Goal: Task Accomplishment & Management: Manage account settings

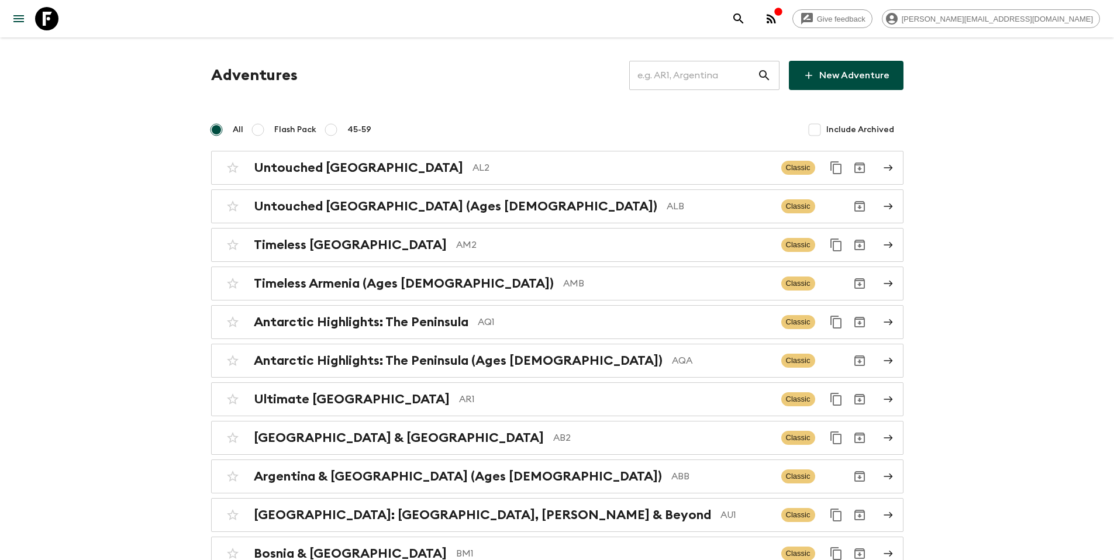
click at [711, 82] on input "text" at bounding box center [693, 75] width 128 height 33
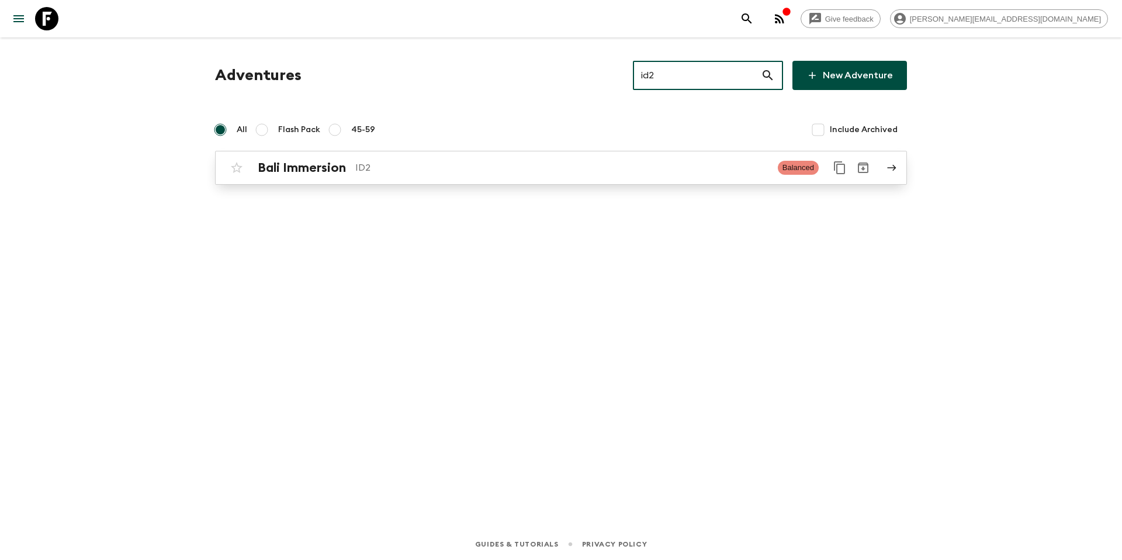
type input "id2"
click at [452, 179] on link "Bali Immersion ID2 Balanced" at bounding box center [561, 168] width 692 height 34
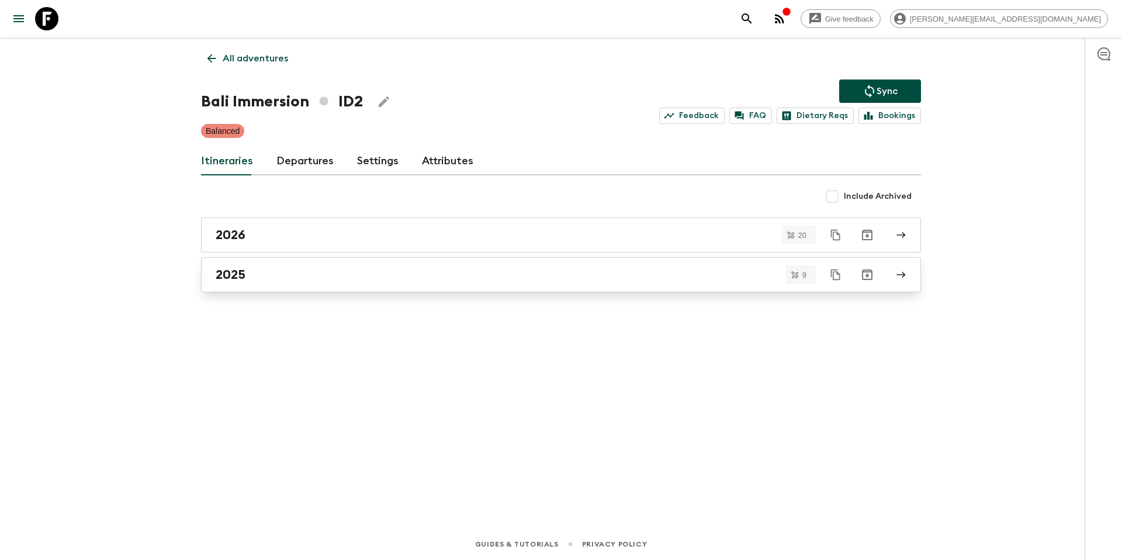
click at [281, 274] on div "2025" at bounding box center [550, 274] width 669 height 15
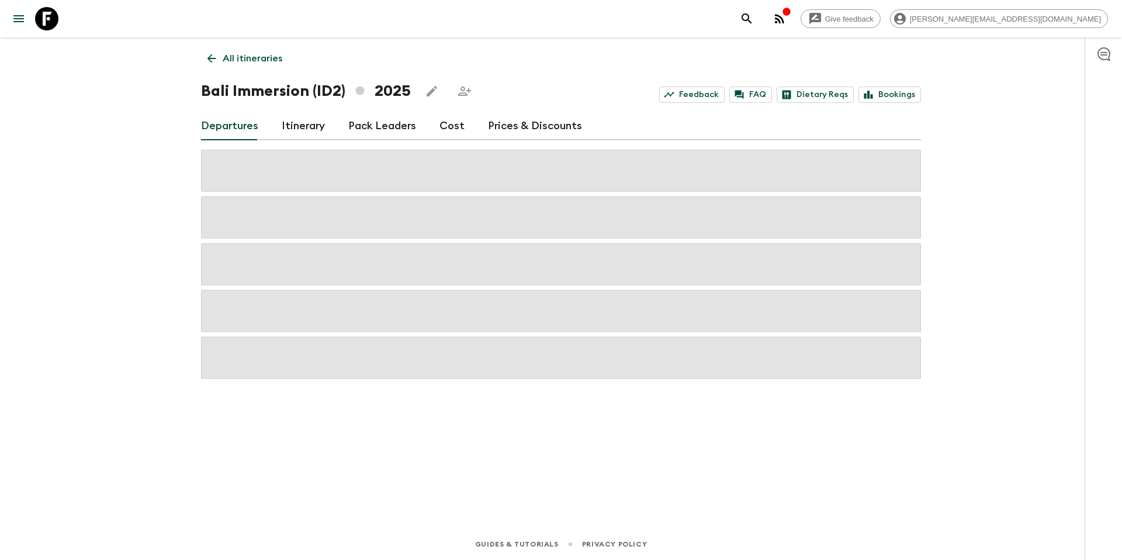
click at [296, 137] on link "Itinerary" at bounding box center [303, 126] width 43 height 28
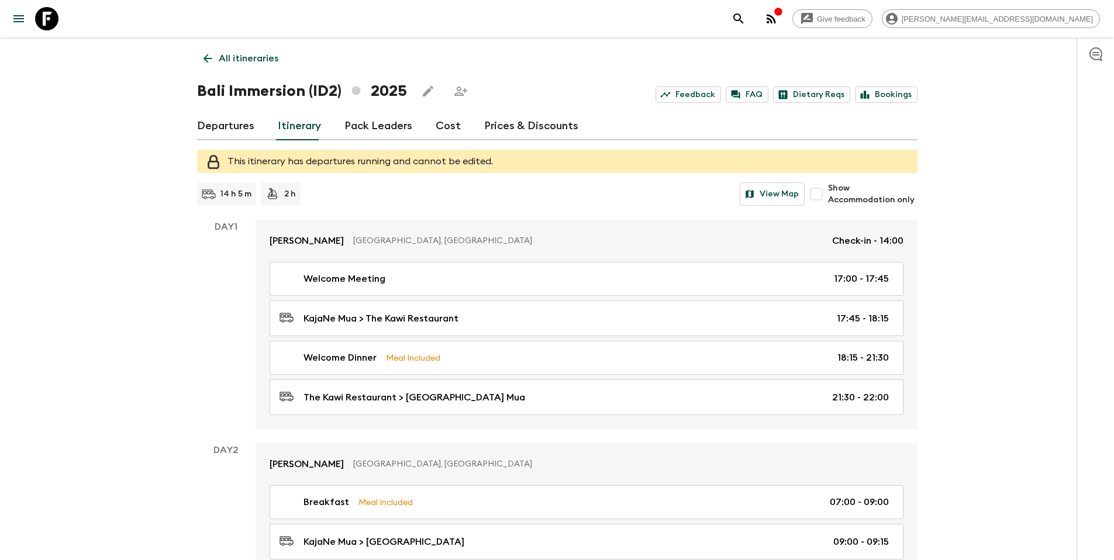
click at [867, 205] on span "Show Accommodation only" at bounding box center [872, 193] width 89 height 23
click at [828, 205] on input "Show Accommodation only" at bounding box center [815, 193] width 23 height 23
checkbox input "true"
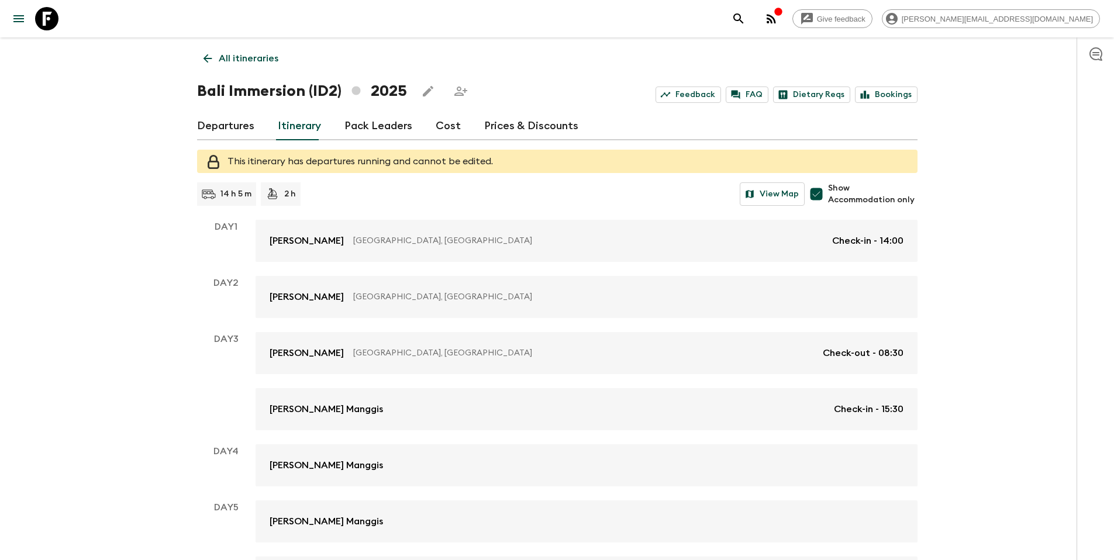
click at [232, 54] on p "All itineraries" at bounding box center [249, 58] width 60 height 14
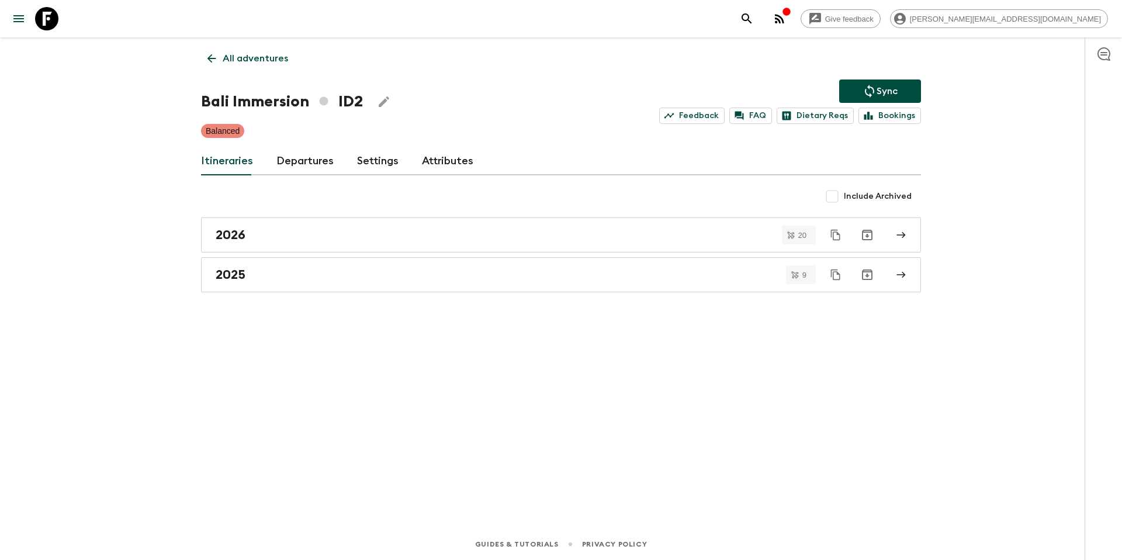
click at [302, 160] on link "Departures" at bounding box center [305, 161] width 57 height 28
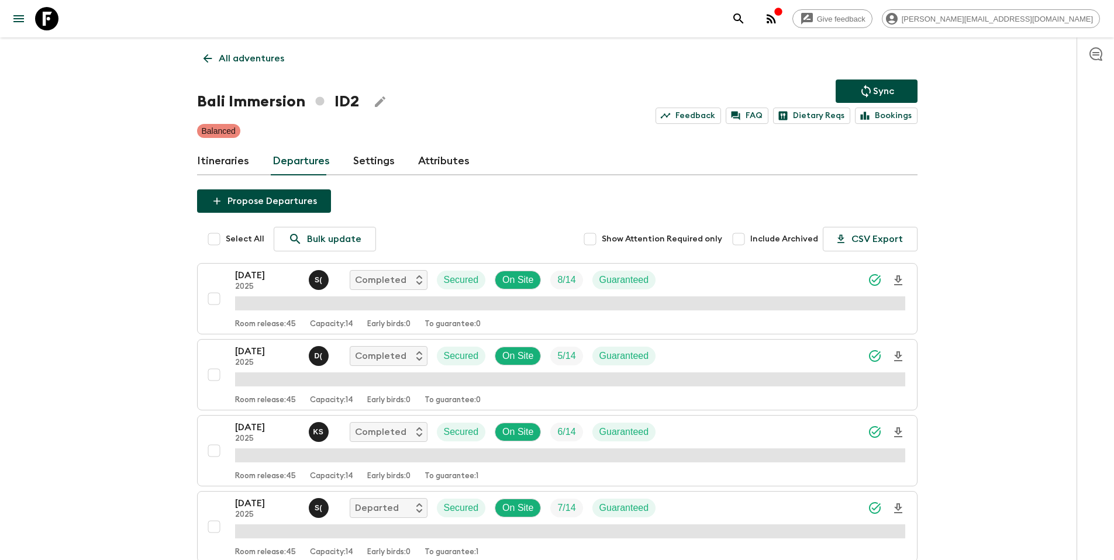
scroll to position [375, 0]
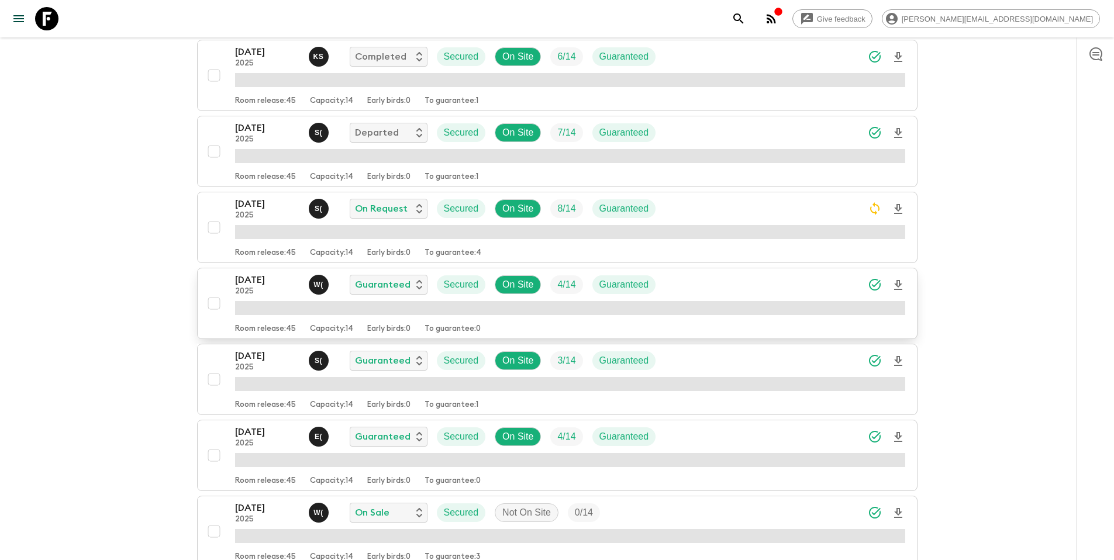
click at [694, 285] on div "[DATE] 2025 W ( Guaranteed Secured On Site 4 / 14 Guaranteed" at bounding box center [570, 284] width 670 height 23
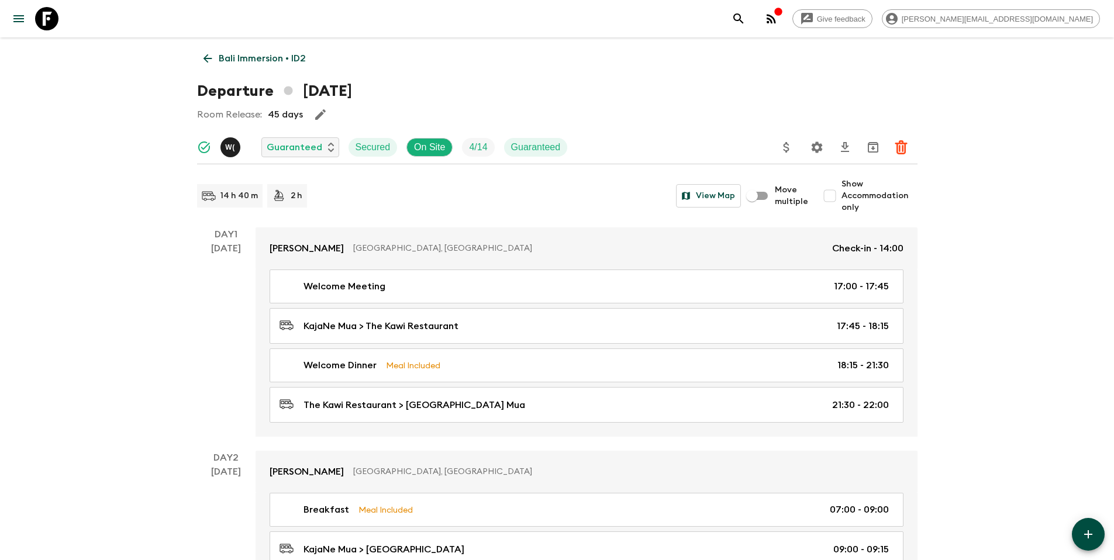
click at [844, 198] on span "Show Accommodation only" at bounding box center [879, 195] width 76 height 35
click at [841, 198] on input "Show Accommodation only" at bounding box center [829, 195] width 23 height 23
checkbox input "true"
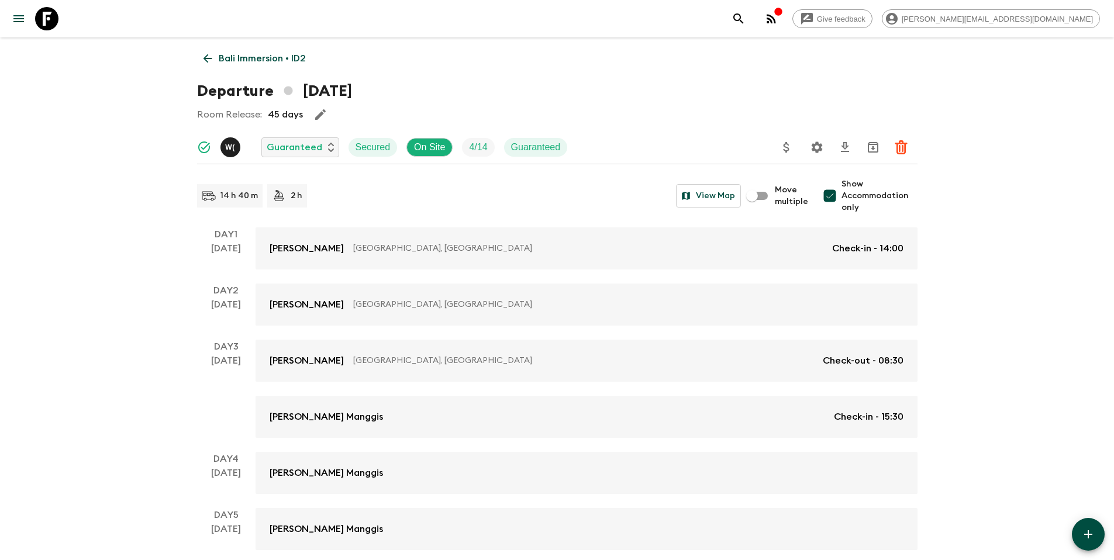
click at [257, 59] on p "Bali Immersion • ID2" at bounding box center [262, 58] width 87 height 14
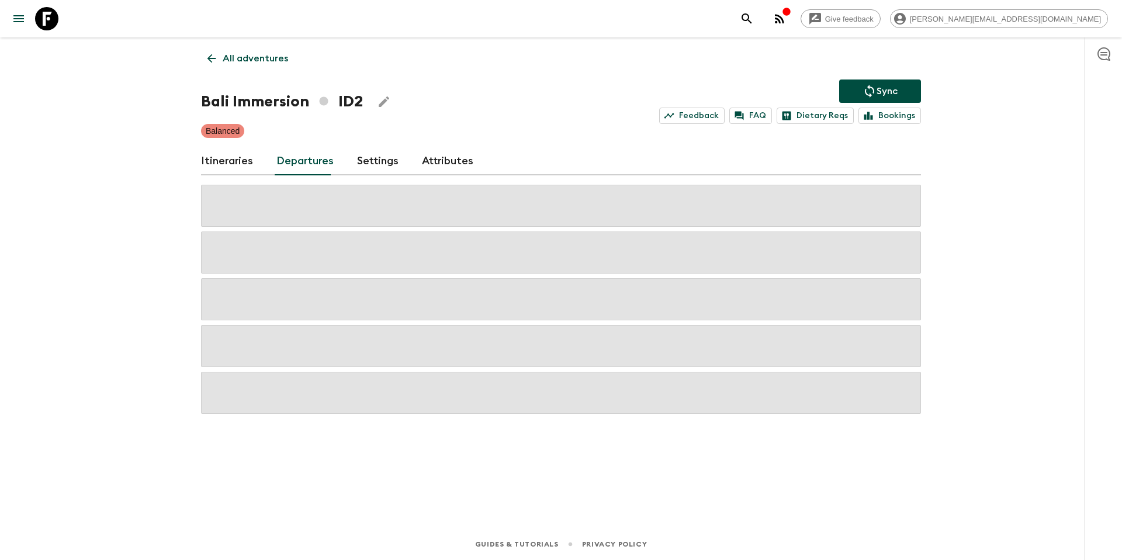
click at [252, 55] on p "All adventures" at bounding box center [255, 58] width 65 height 14
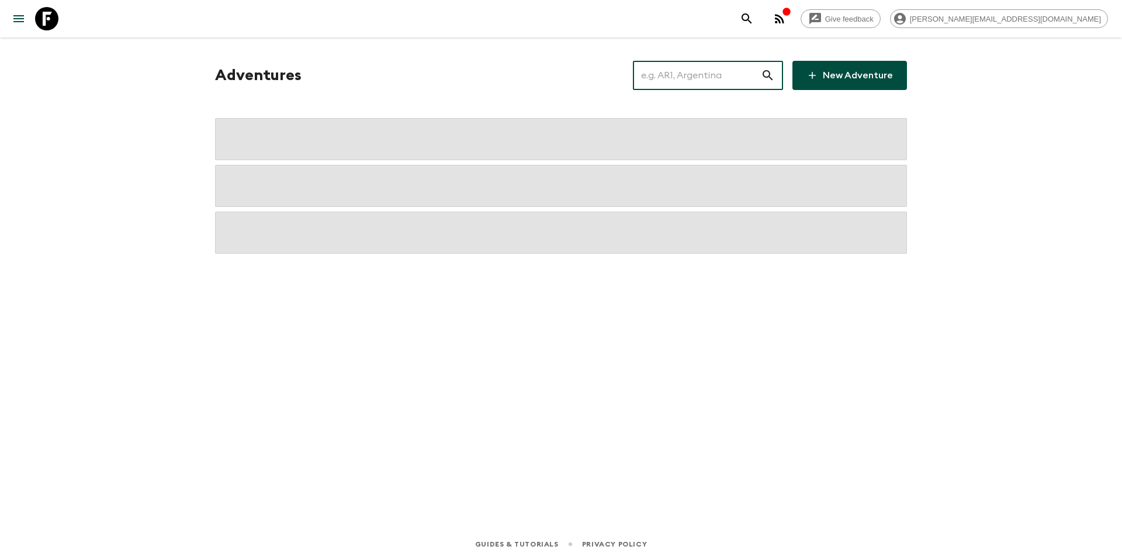
click at [670, 77] on input "text" at bounding box center [697, 75] width 128 height 33
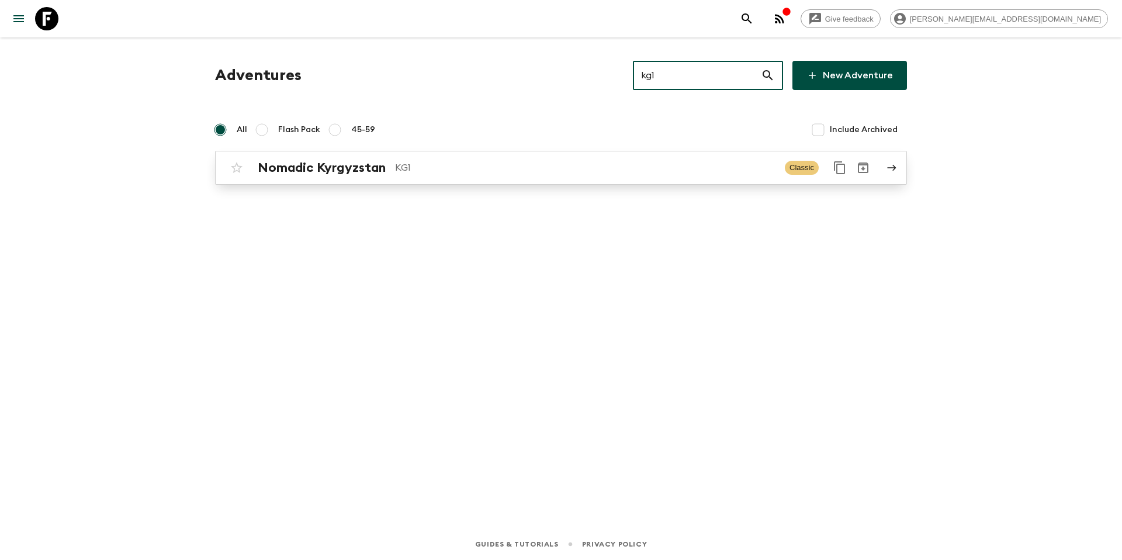
type input "kg1"
click at [587, 167] on p "KG1" at bounding box center [585, 168] width 381 height 14
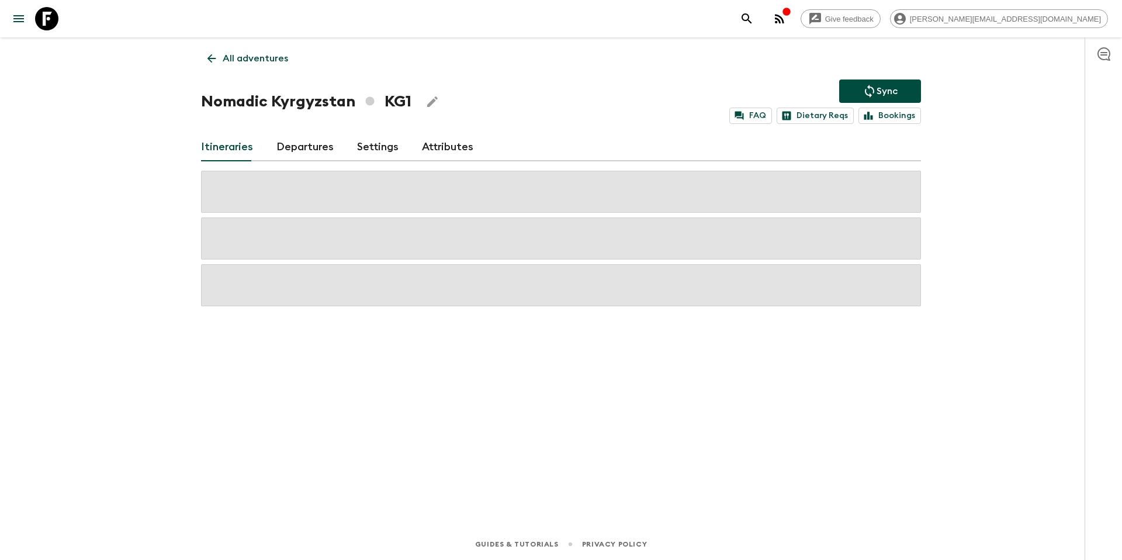
click at [320, 146] on link "Departures" at bounding box center [305, 147] width 57 height 28
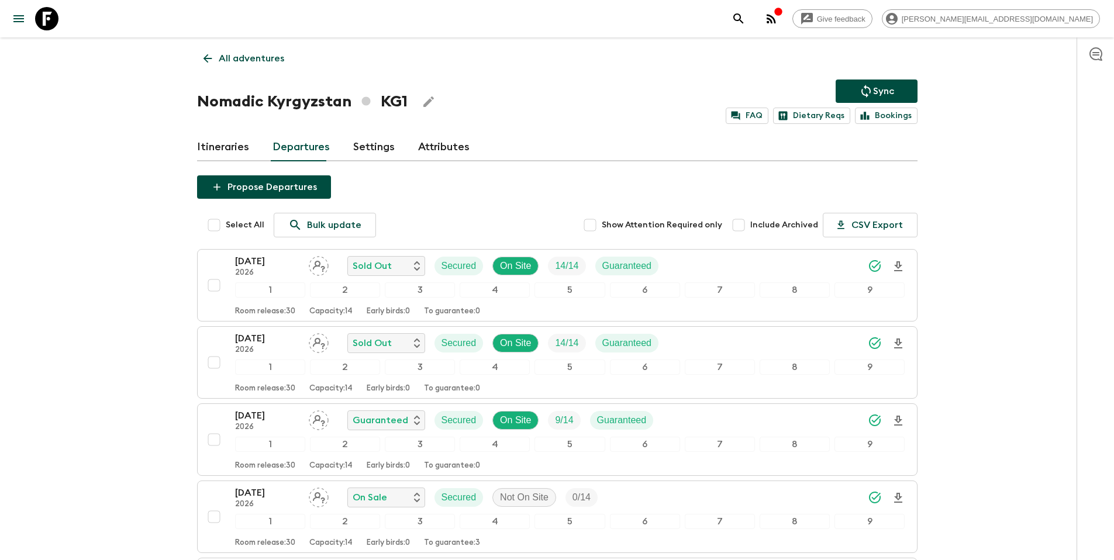
click at [222, 146] on link "Itineraries" at bounding box center [223, 147] width 52 height 28
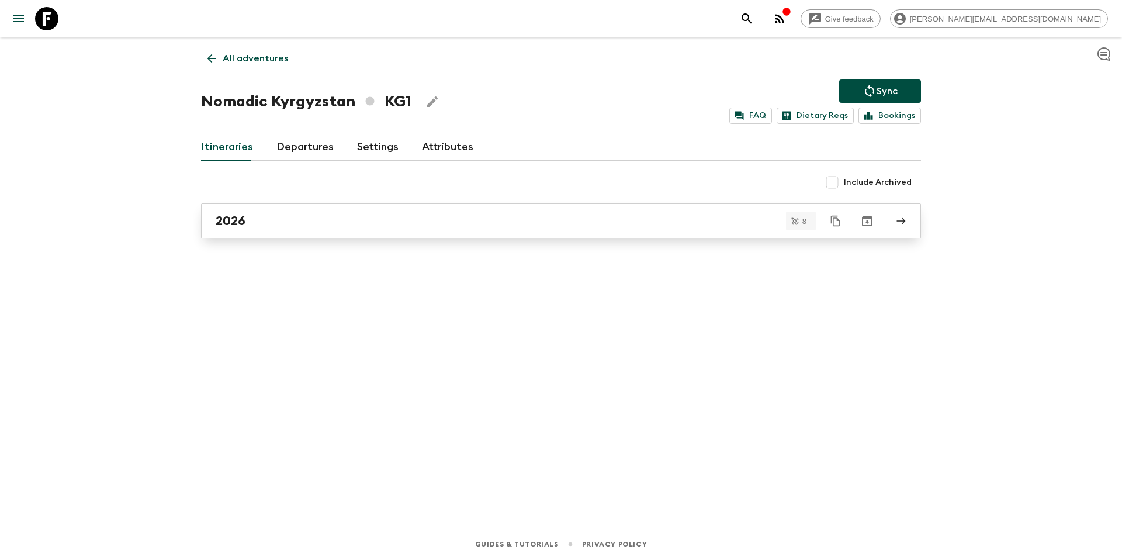
click at [299, 219] on div "2026" at bounding box center [550, 220] width 669 height 15
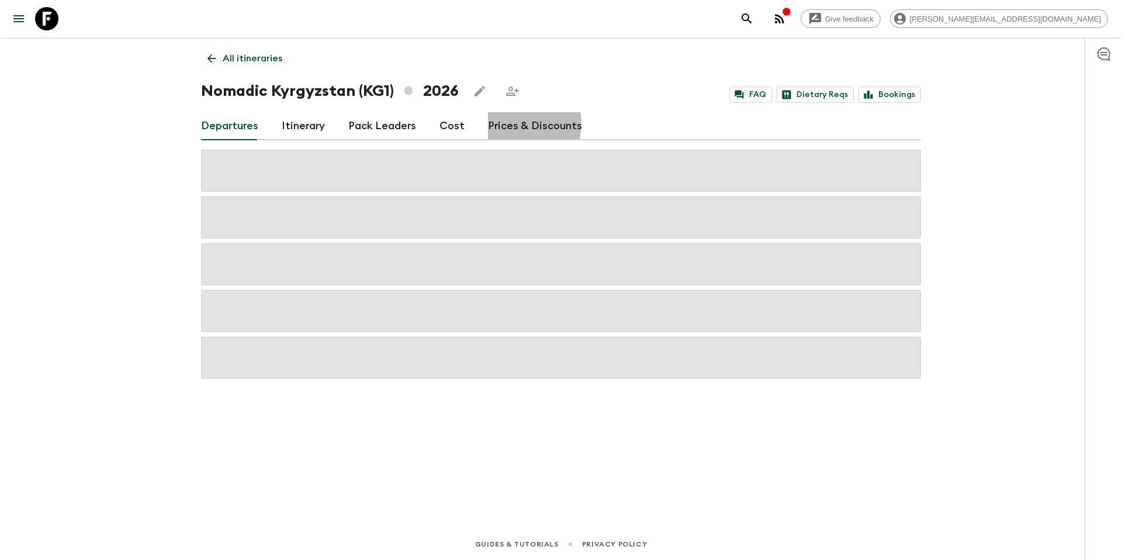
click at [509, 124] on link "Prices & Discounts" at bounding box center [535, 126] width 94 height 28
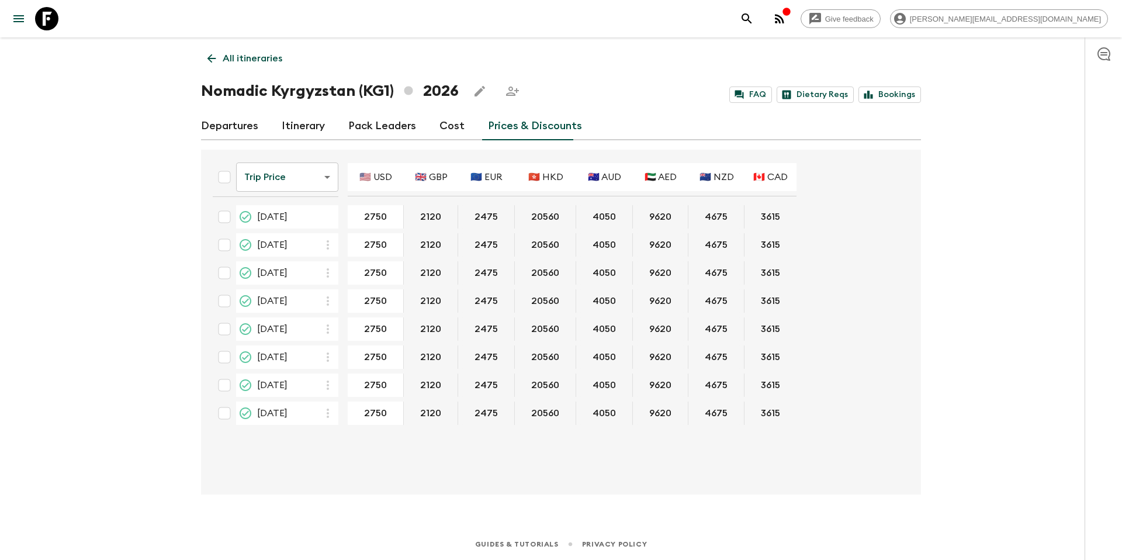
click at [264, 61] on p "All itineraries" at bounding box center [253, 58] width 60 height 14
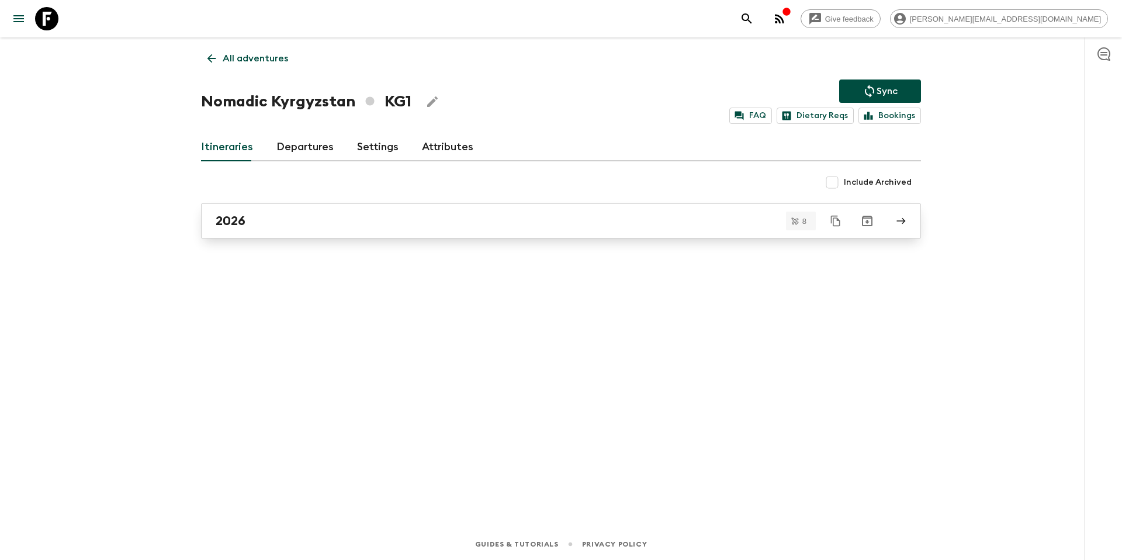
click at [310, 221] on div "2026" at bounding box center [550, 220] width 669 height 15
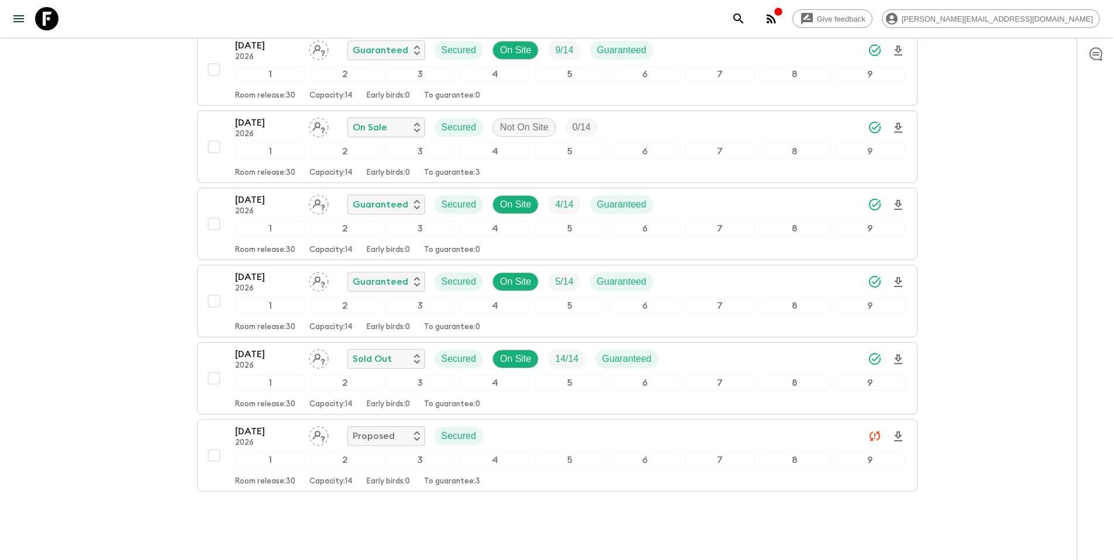
scroll to position [387, 0]
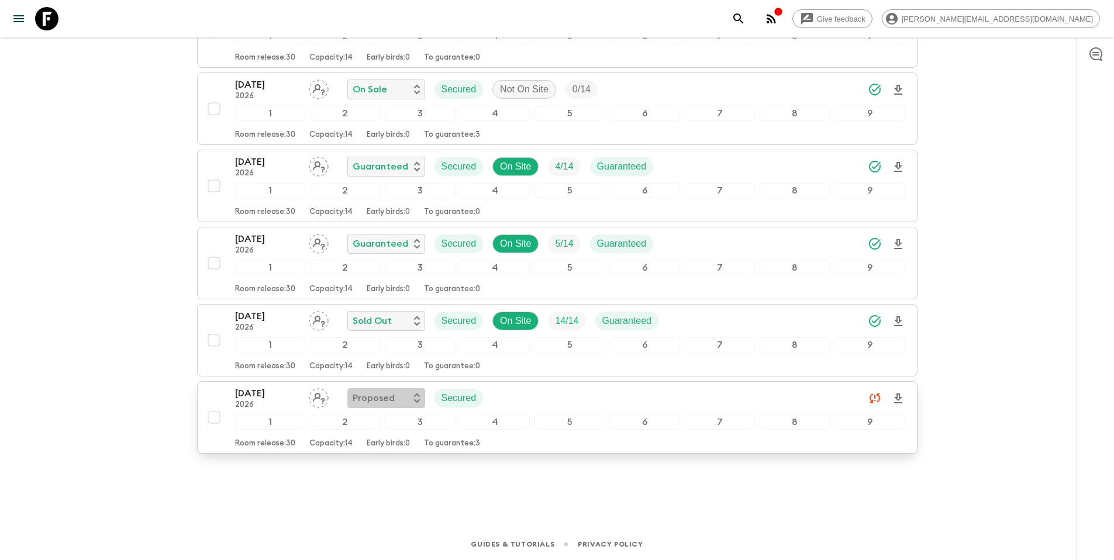
click at [386, 402] on p "Proposed" at bounding box center [374, 398] width 42 height 14
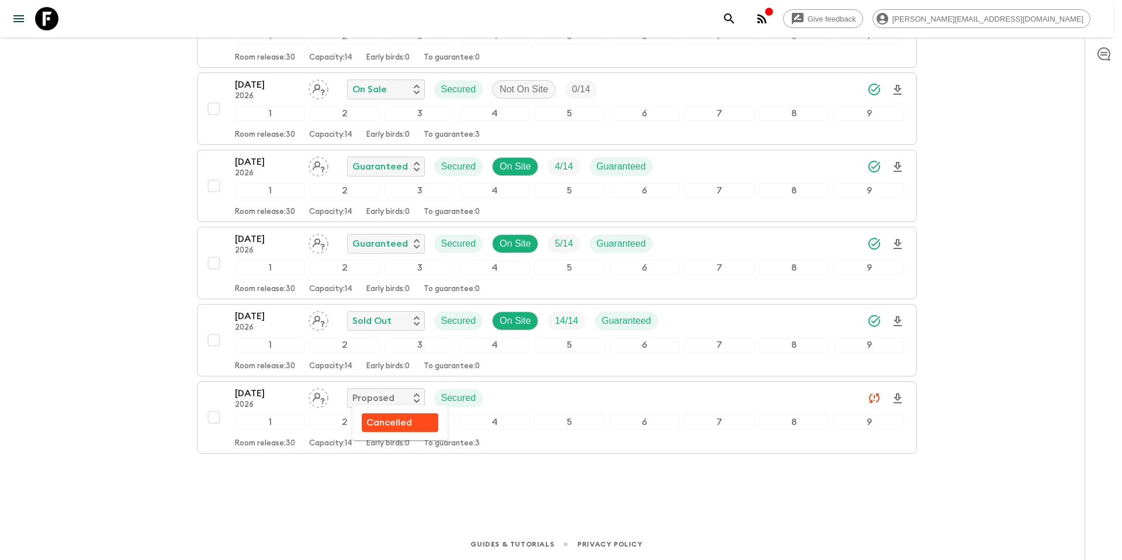
click at [559, 400] on div at bounding box center [561, 280] width 1122 height 560
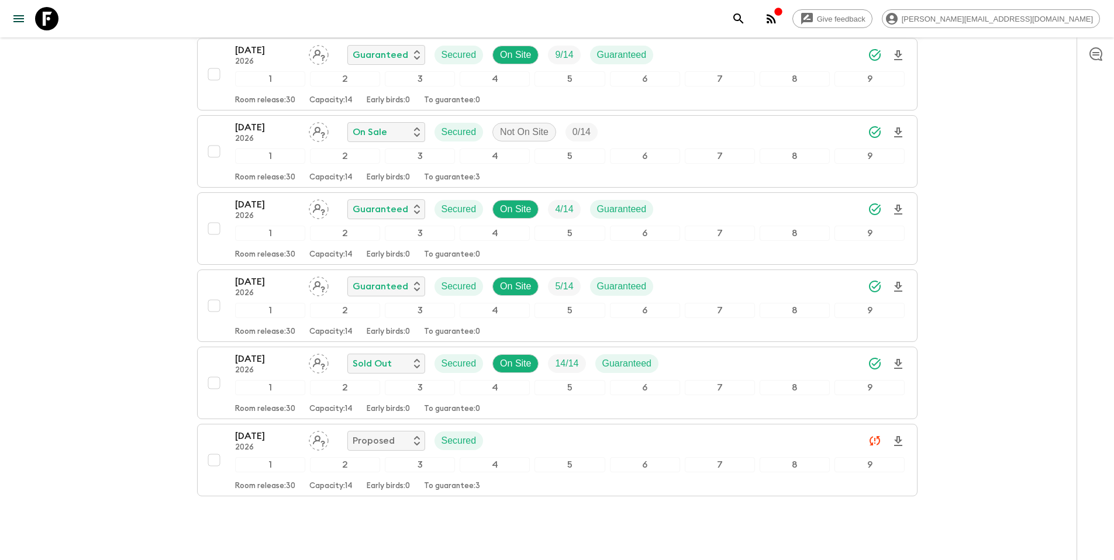
scroll to position [0, 0]
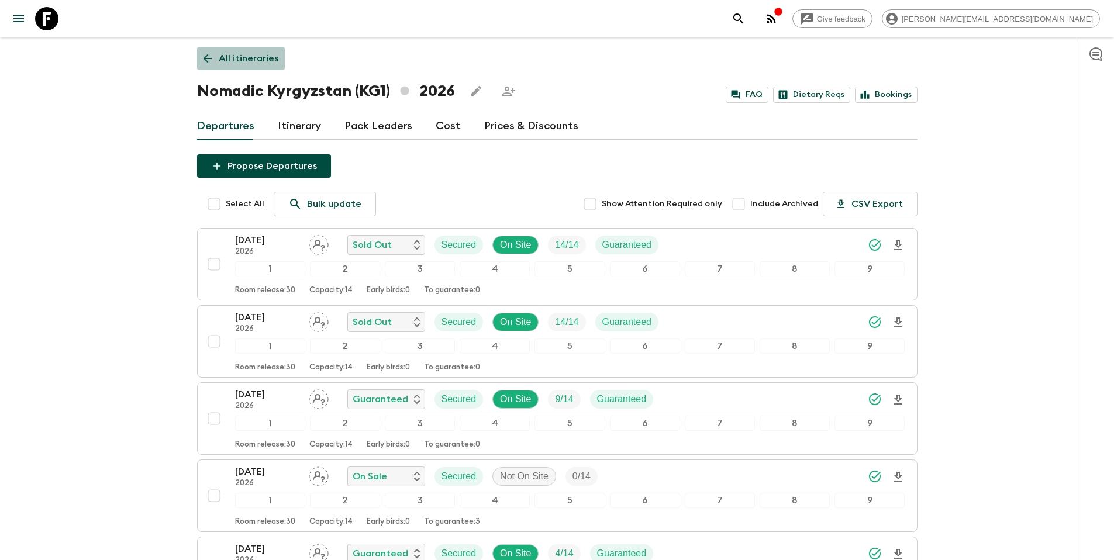
click at [261, 55] on p "All itineraries" at bounding box center [249, 58] width 60 height 14
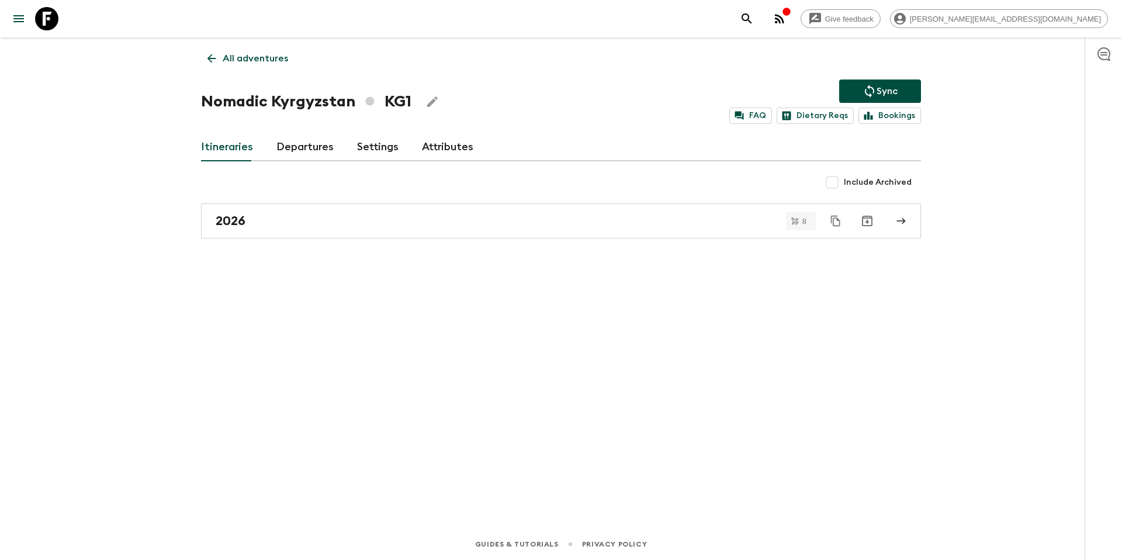
click at [903, 88] on button "Sync" at bounding box center [880, 91] width 82 height 23
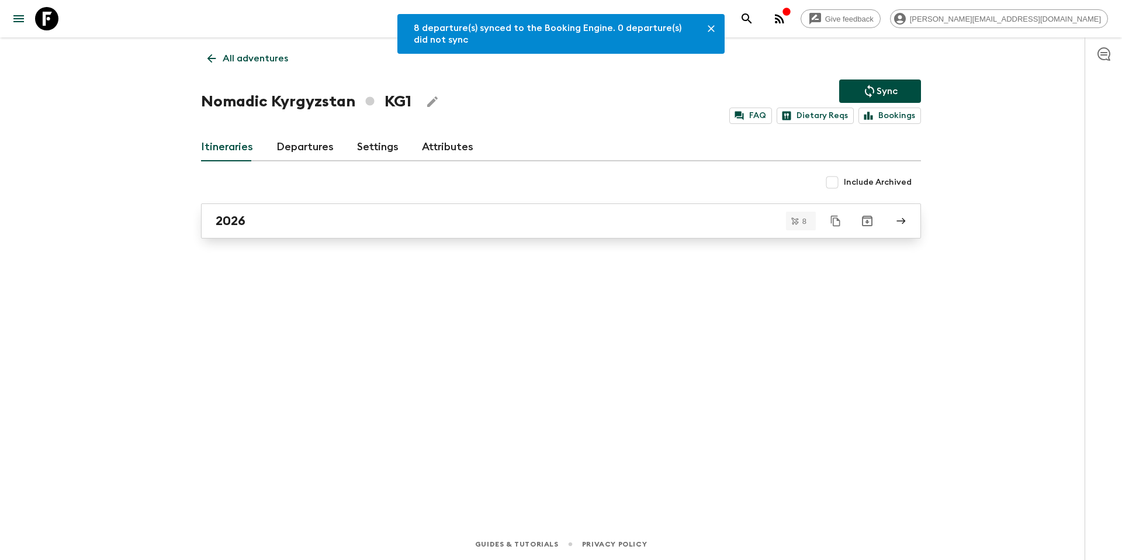
click at [357, 227] on div "2026" at bounding box center [550, 220] width 669 height 15
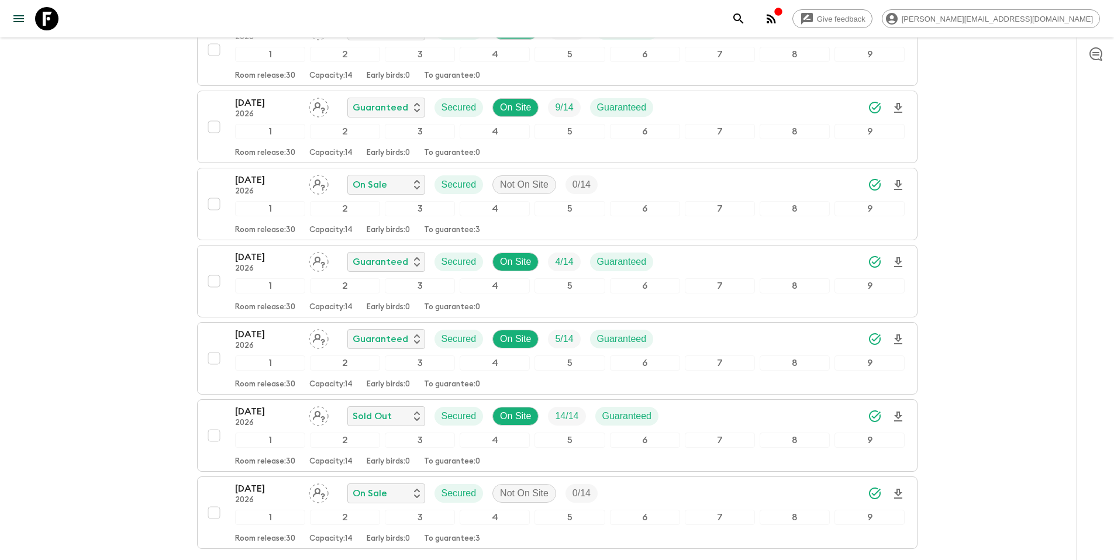
scroll to position [387, 0]
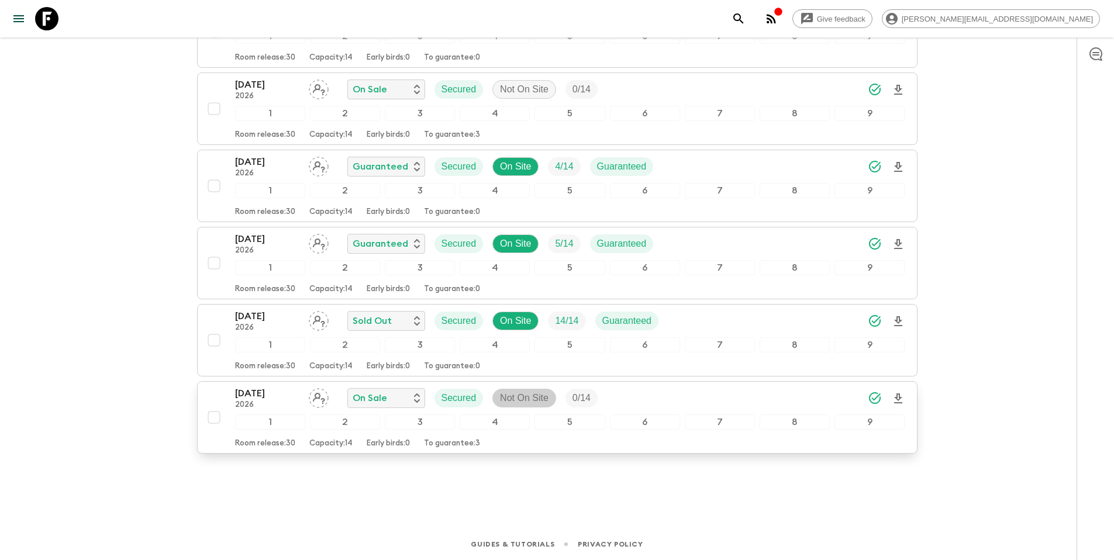
click at [537, 395] on p "Not On Site" at bounding box center [524, 398] width 49 height 14
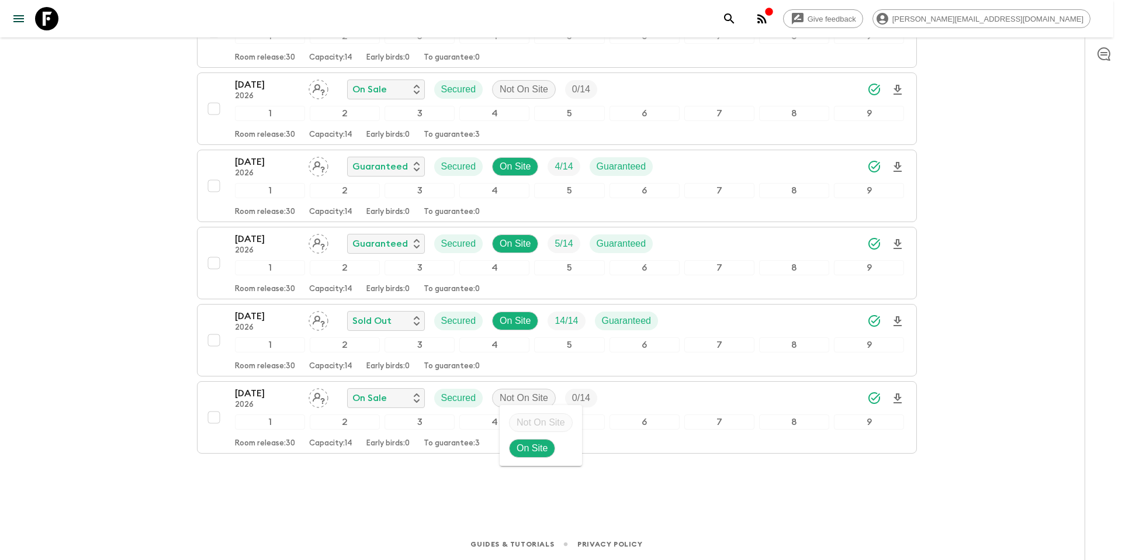
click at [216, 417] on div at bounding box center [561, 280] width 1122 height 560
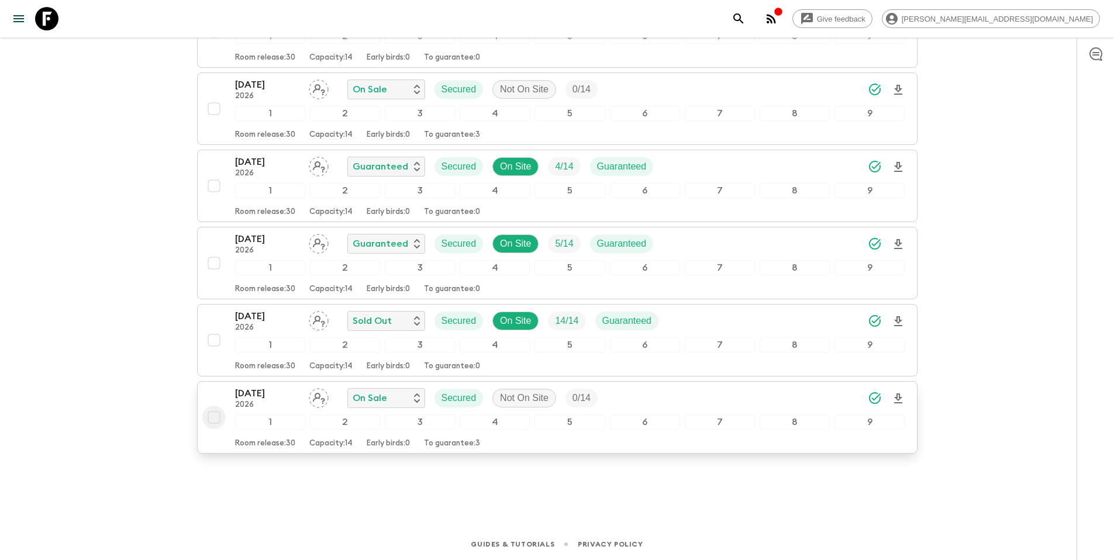
click at [212, 416] on input "checkbox" at bounding box center [213, 417] width 23 height 23
checkbox input "true"
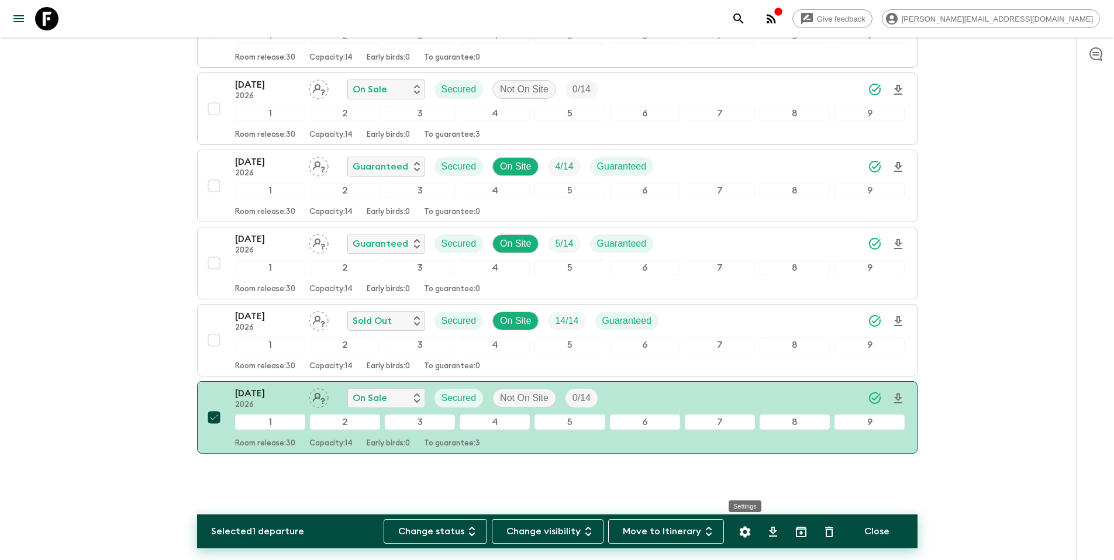
click at [747, 534] on icon "Settings" at bounding box center [744, 531] width 11 height 11
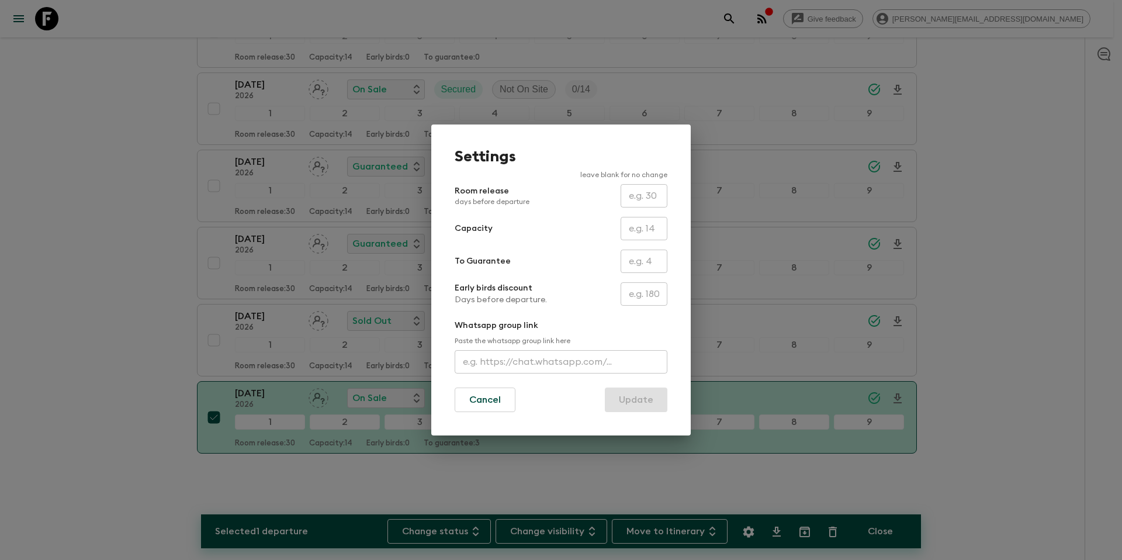
click at [637, 269] on input "text" at bounding box center [644, 261] width 47 height 23
type input "0"
click at [640, 403] on button "Update" at bounding box center [636, 400] width 63 height 25
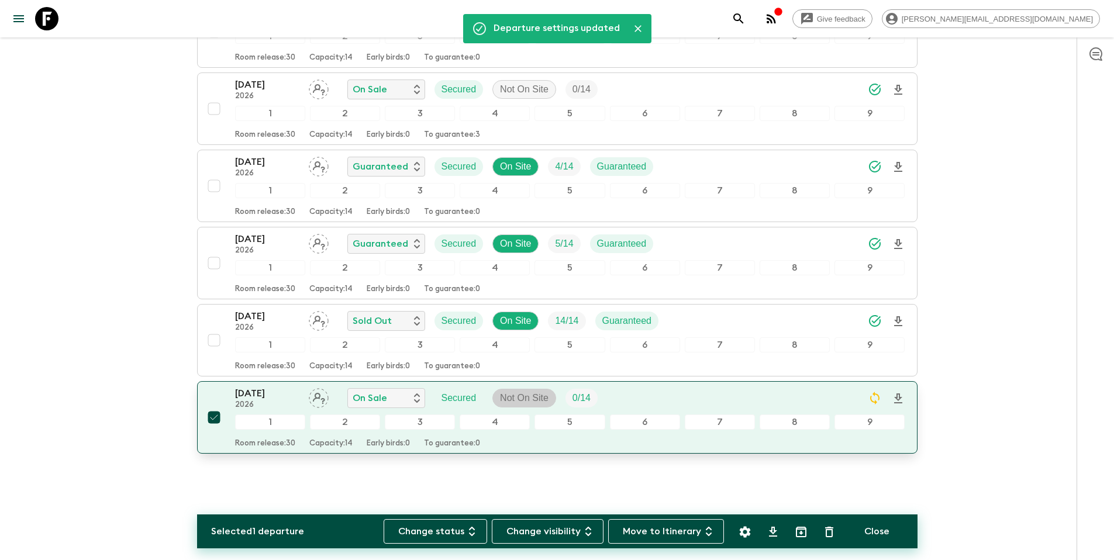
click at [520, 400] on p "Not On Site" at bounding box center [524, 398] width 49 height 14
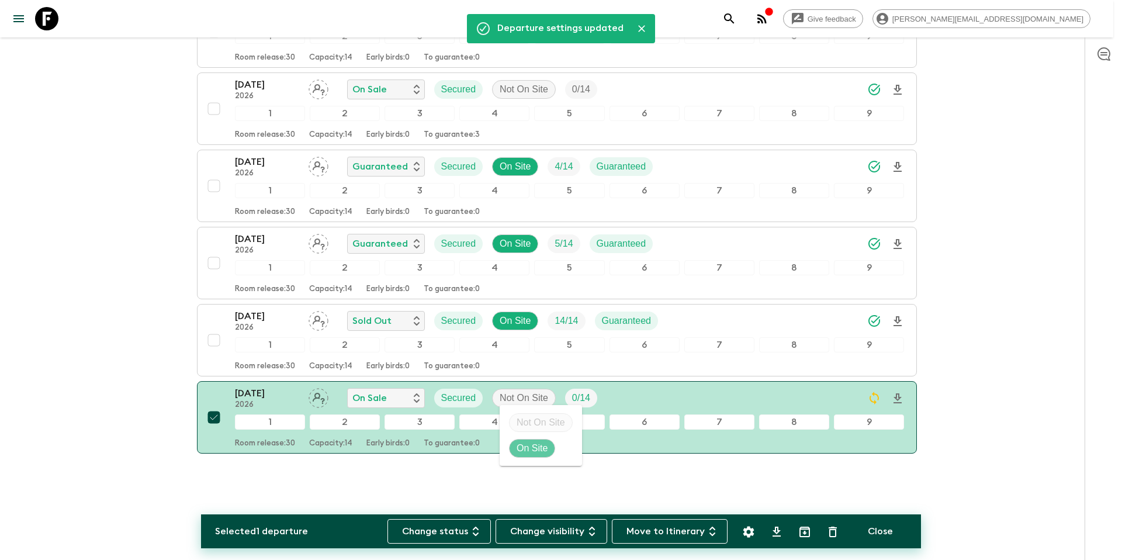
click at [526, 447] on p "On Site" at bounding box center [532, 448] width 31 height 14
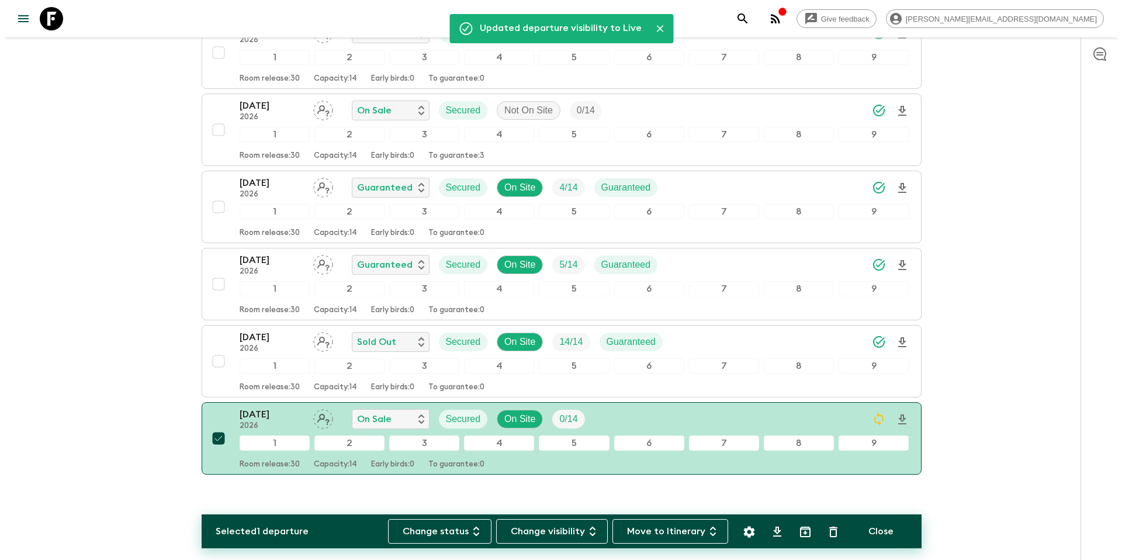
scroll to position [0, 0]
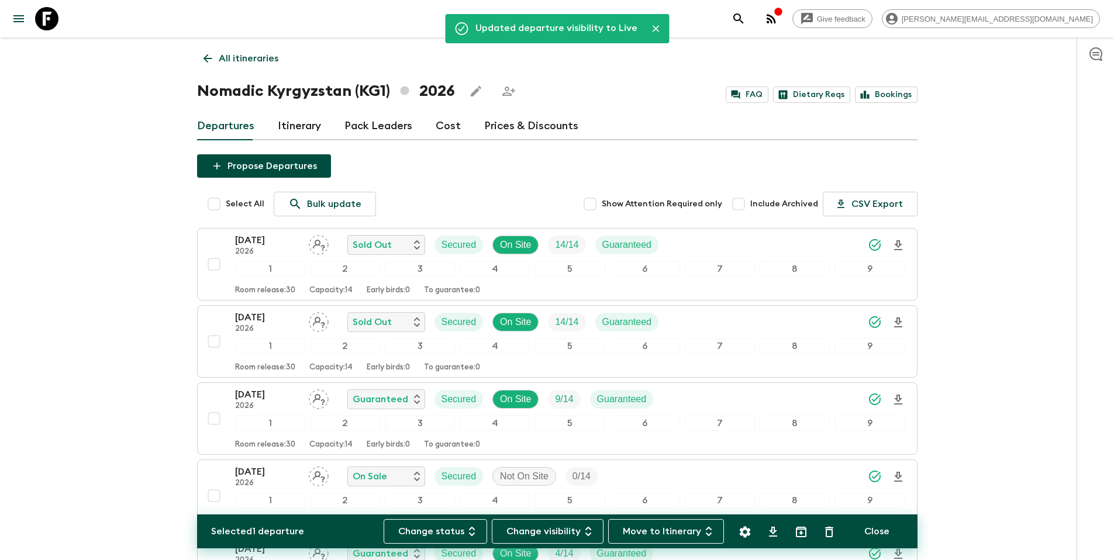
click at [256, 57] on p "All itineraries" at bounding box center [249, 58] width 60 height 14
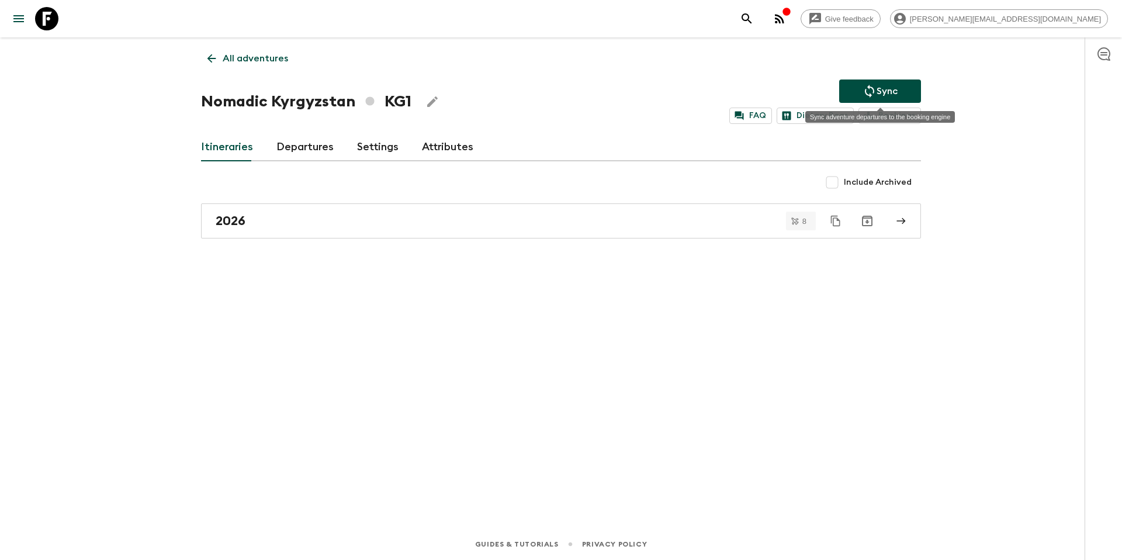
click at [882, 99] on button "Sync" at bounding box center [880, 91] width 82 height 23
